Goal: Task Accomplishment & Management: Use online tool/utility

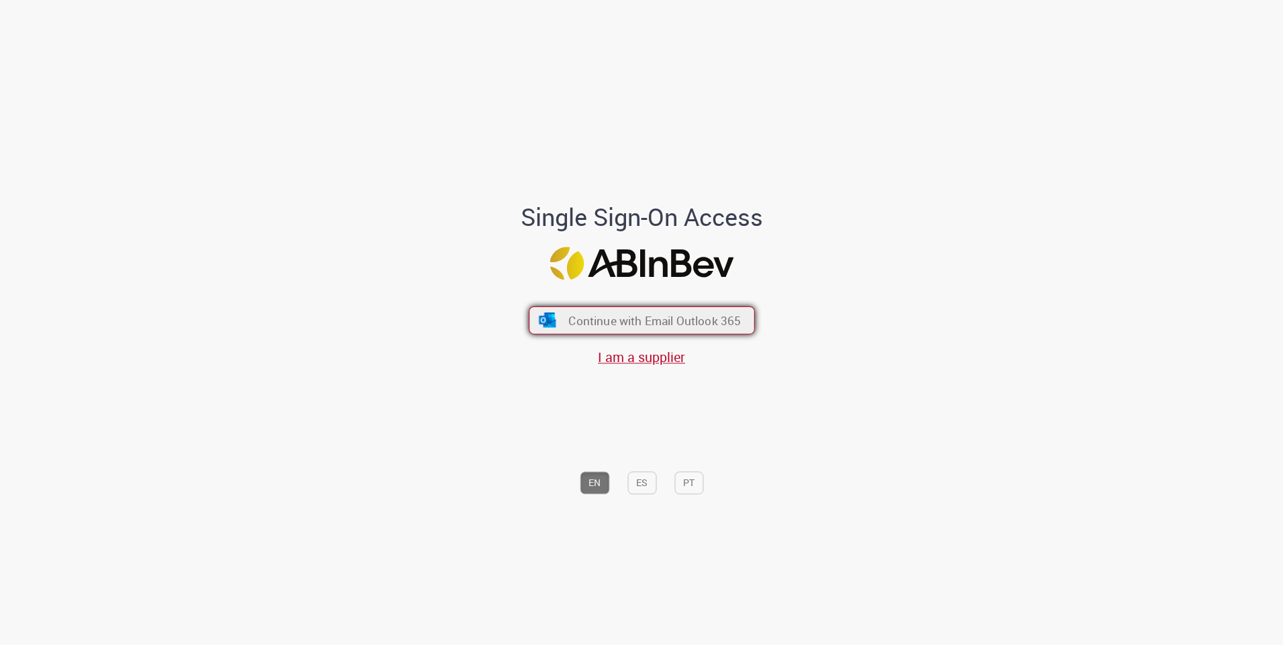
click at [701, 327] on span "Continue with Email Outlook 365" at bounding box center [654, 320] width 172 height 15
click at [660, 329] on button "Continue with Email Outlook 365" at bounding box center [642, 321] width 226 height 28
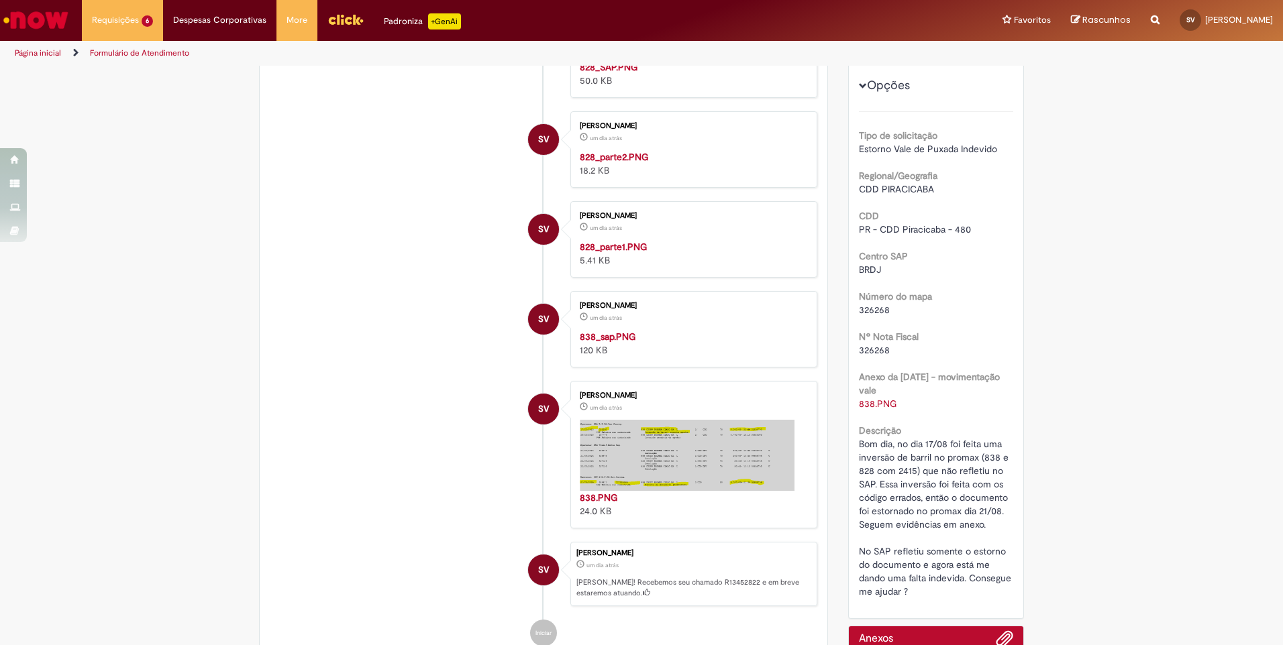
scroll to position [268, 0]
